Goal: Communication & Community: Connect with others

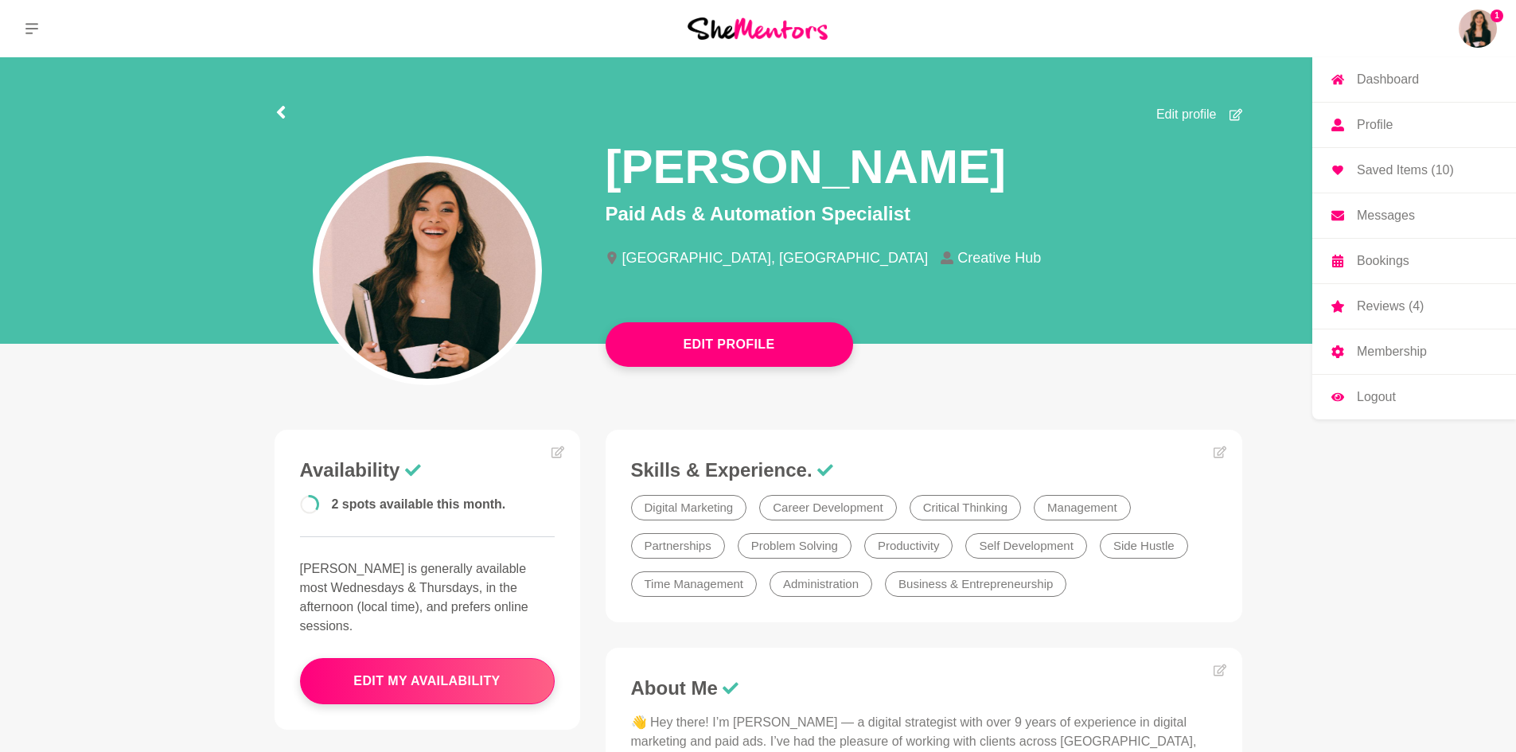
click at [1476, 25] on img at bounding box center [1478, 29] width 38 height 38
click at [1395, 220] on p "Messages" at bounding box center [1386, 215] width 58 height 13
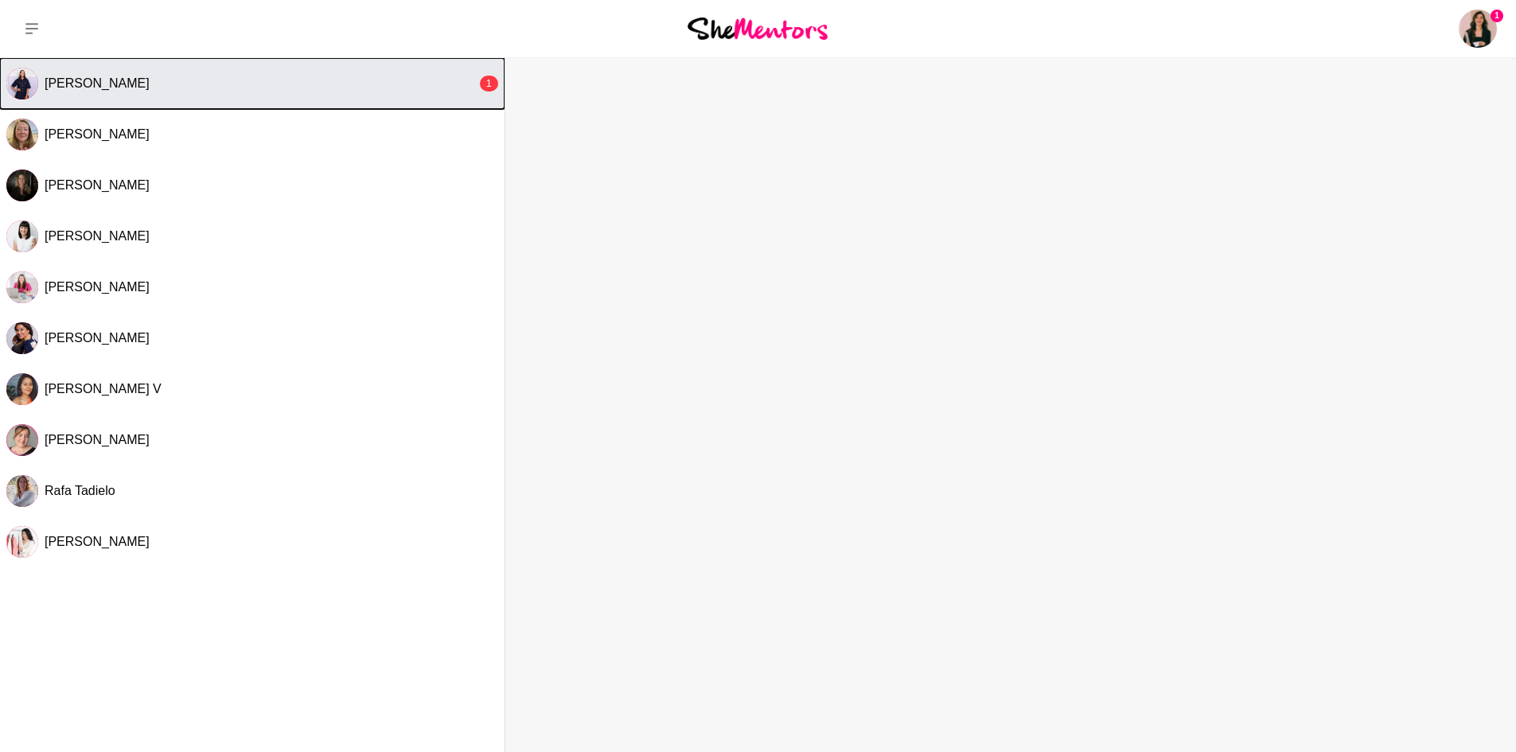
click at [353, 90] on div "[PERSON_NAME]" at bounding box center [261, 84] width 432 height 16
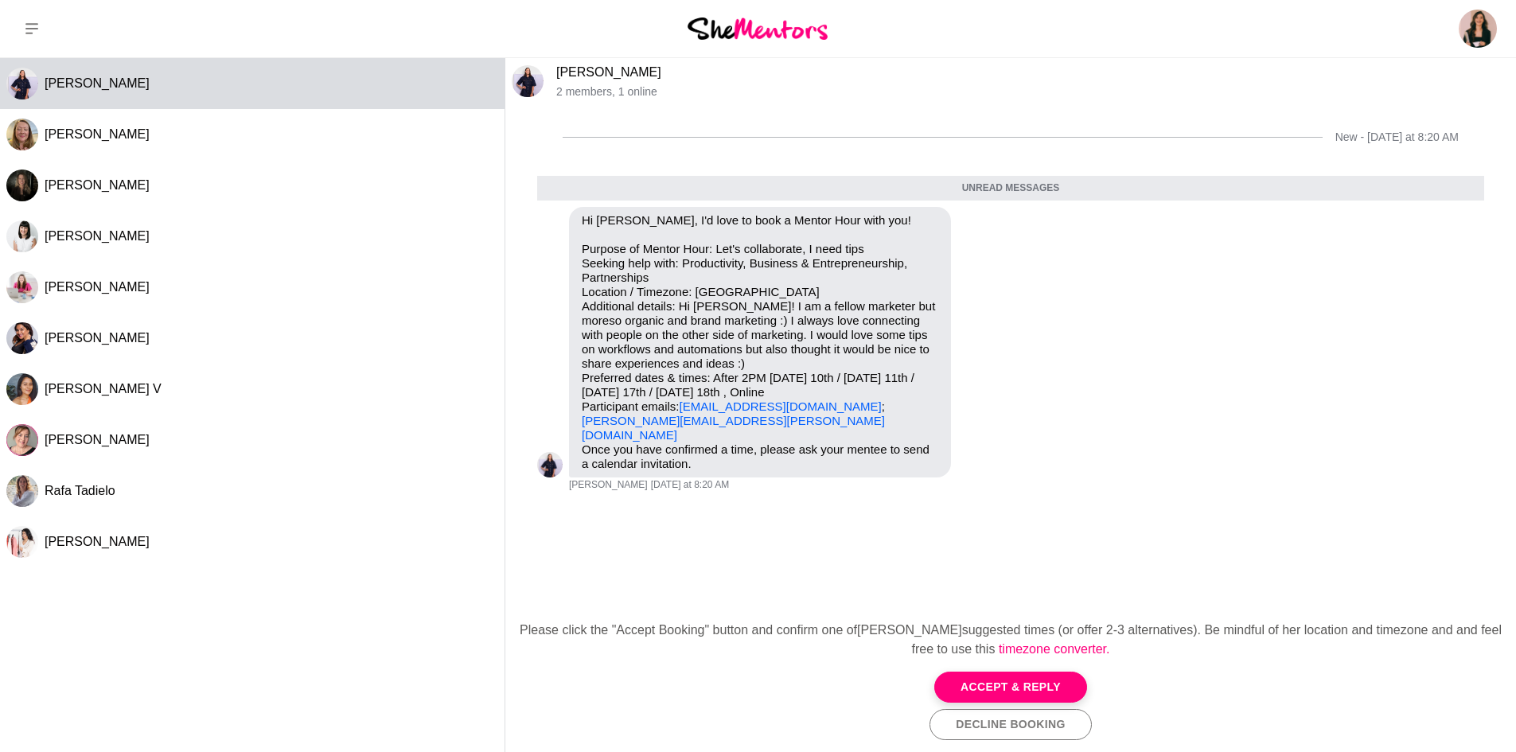
click at [526, 83] on img at bounding box center [528, 81] width 32 height 32
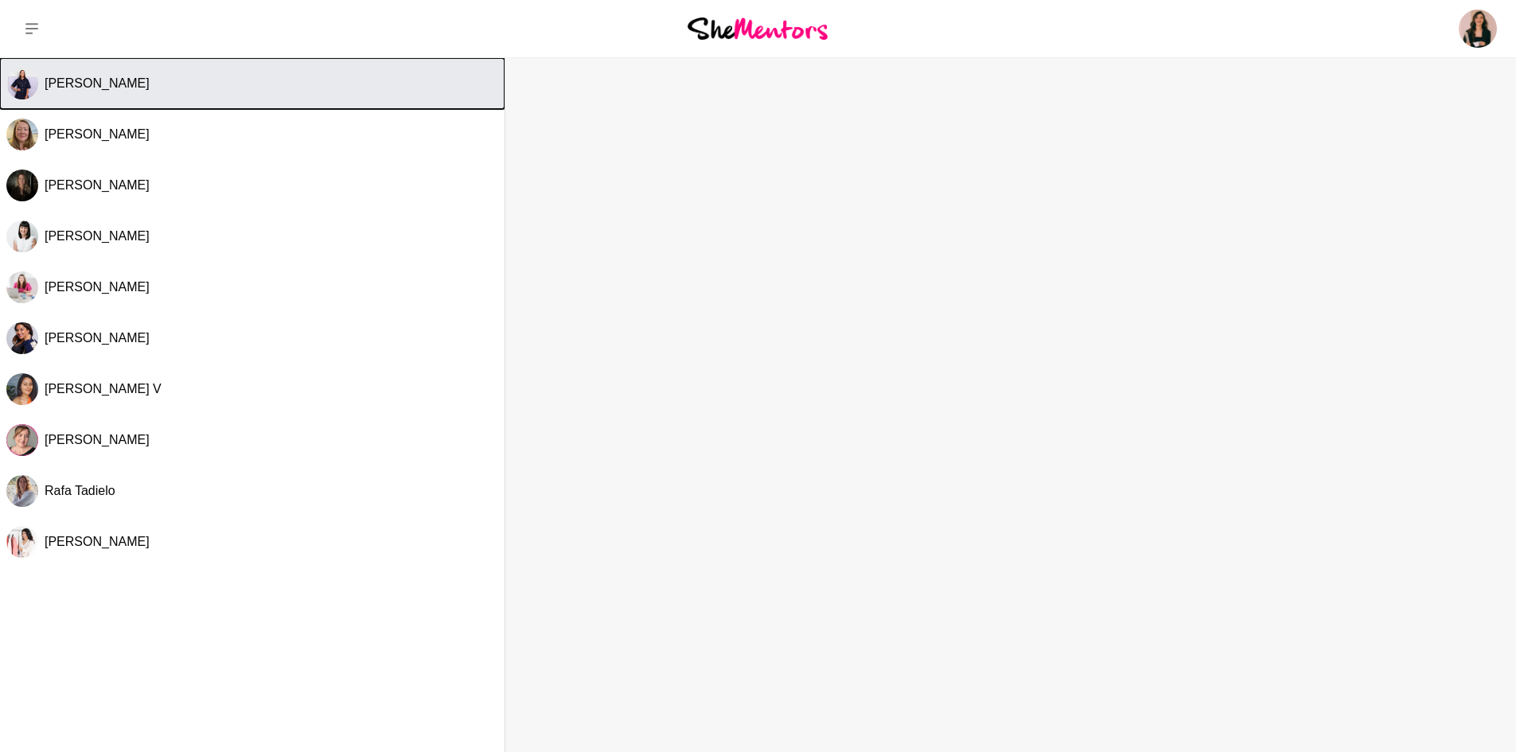
click at [99, 84] on span "[PERSON_NAME]" at bounding box center [97, 83] width 105 height 14
